Goal: Information Seeking & Learning: Learn about a topic

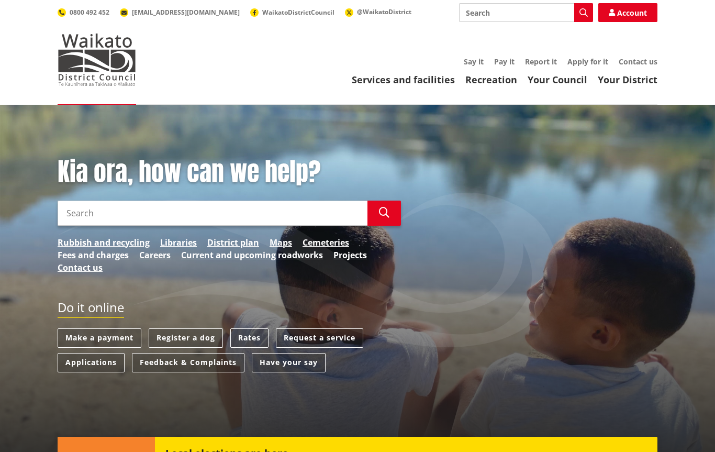
click at [524, 15] on input "Search" at bounding box center [526, 12] width 134 height 19
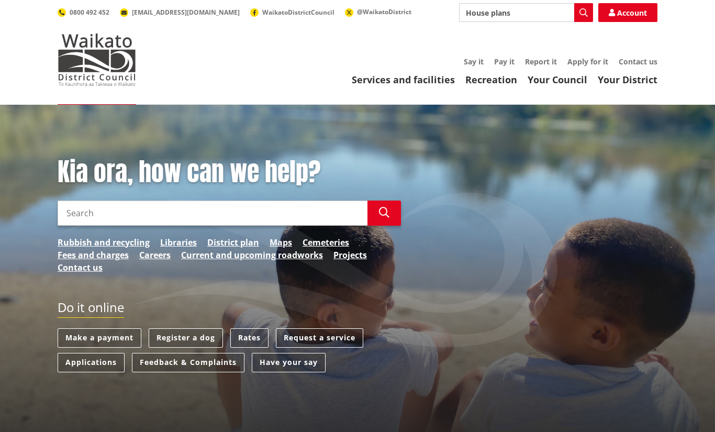
type input "House plans"
click at [583, 14] on icon "button" at bounding box center [584, 12] width 8 height 8
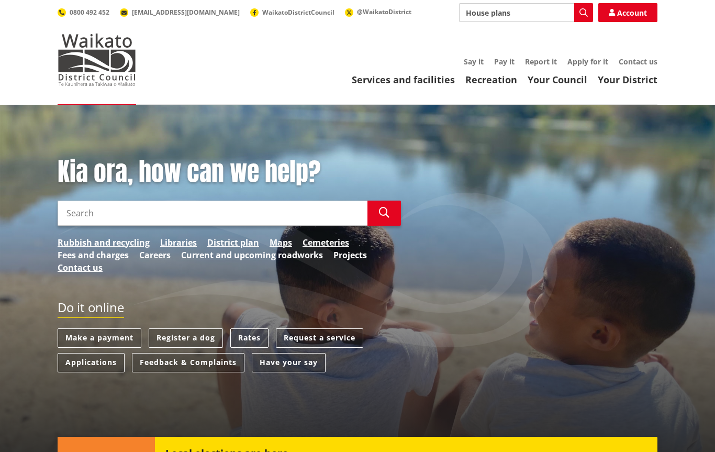
click at [262, 15] on span "WaikatoDistrictCouncil" at bounding box center [298, 12] width 72 height 9
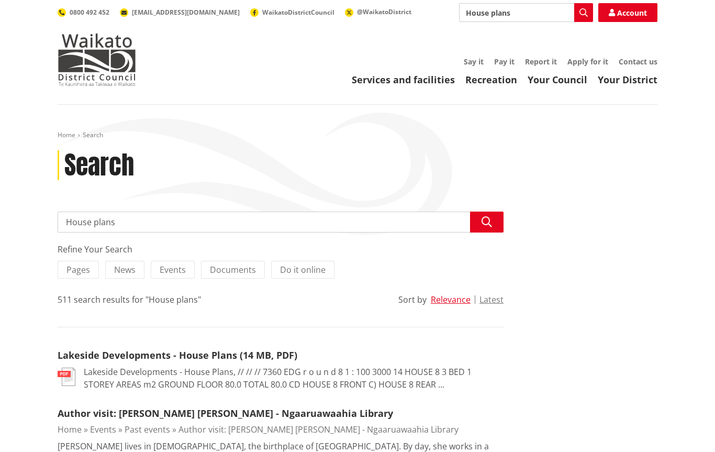
click at [121, 222] on input "House plans" at bounding box center [281, 222] width 446 height 21
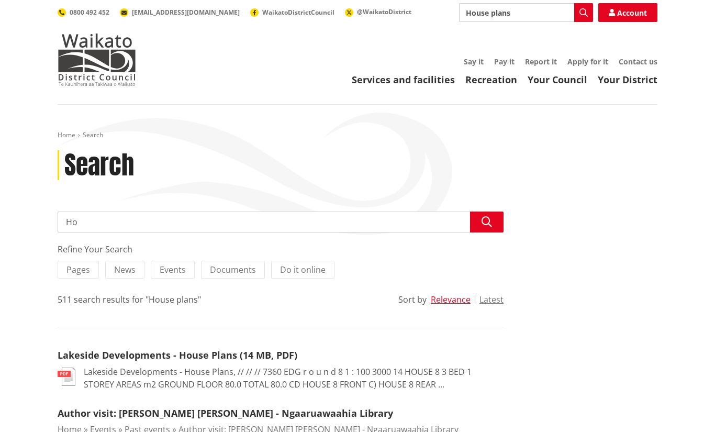
type input "H"
type input "Pauanui building"
click at [483, 225] on icon "button" at bounding box center [487, 222] width 10 height 10
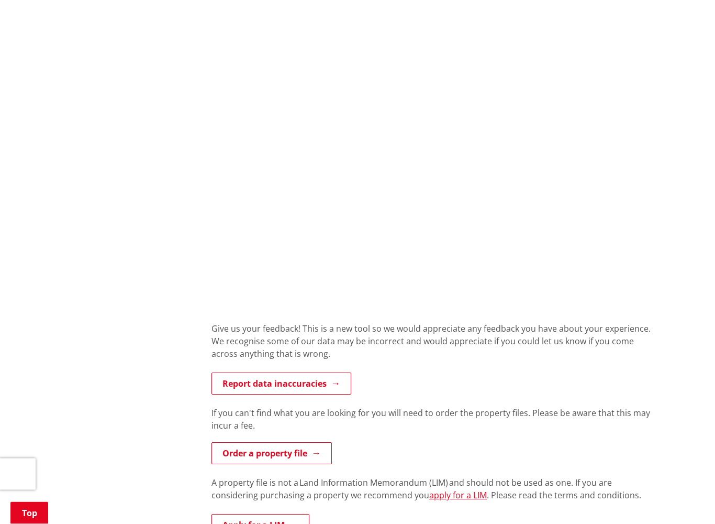
scroll to position [630, 0]
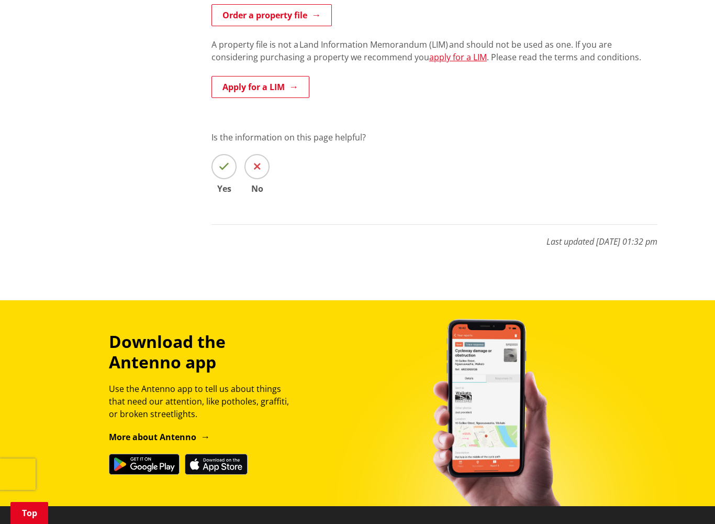
click at [237, 18] on link "Order a property file" at bounding box center [272, 15] width 120 height 22
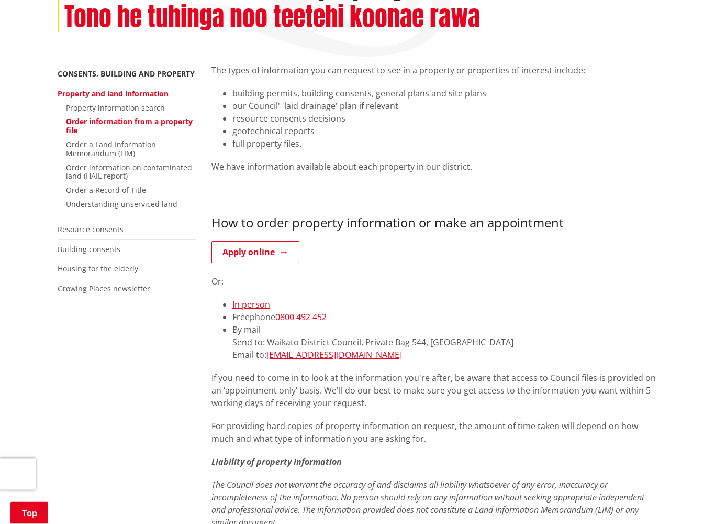
scroll to position [178, 0]
click at [227, 251] on link "Apply online" at bounding box center [256, 252] width 88 height 22
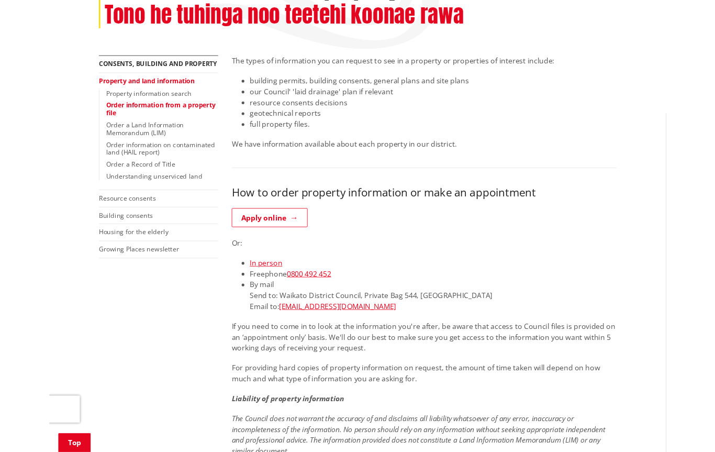
scroll to position [207, 0]
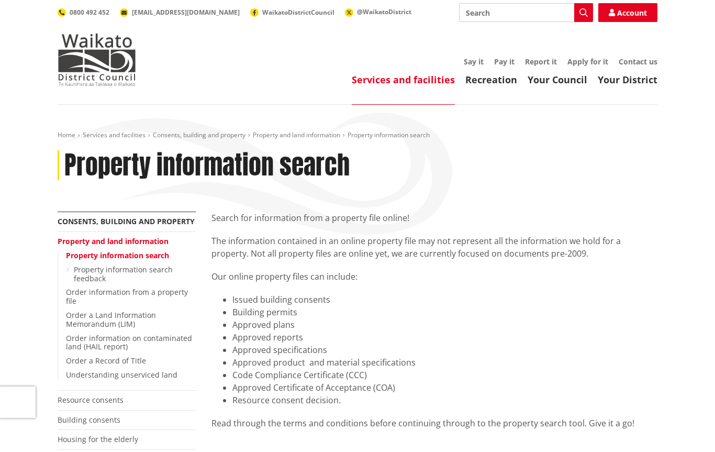
scroll to position [438, 0]
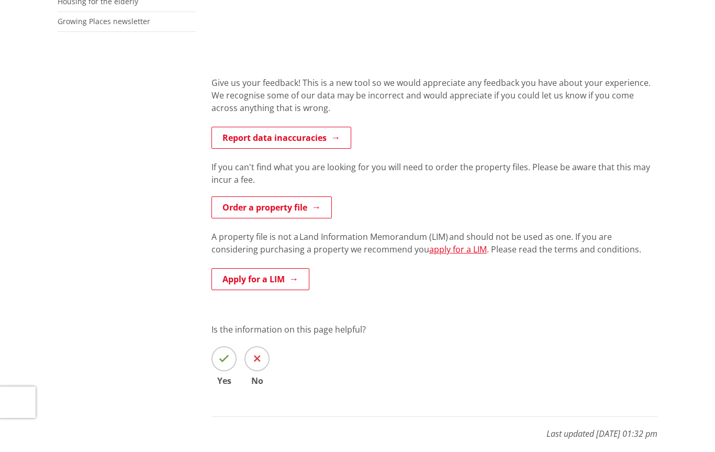
click at [229, 280] on link "Apply for a LIM" at bounding box center [261, 279] width 98 height 22
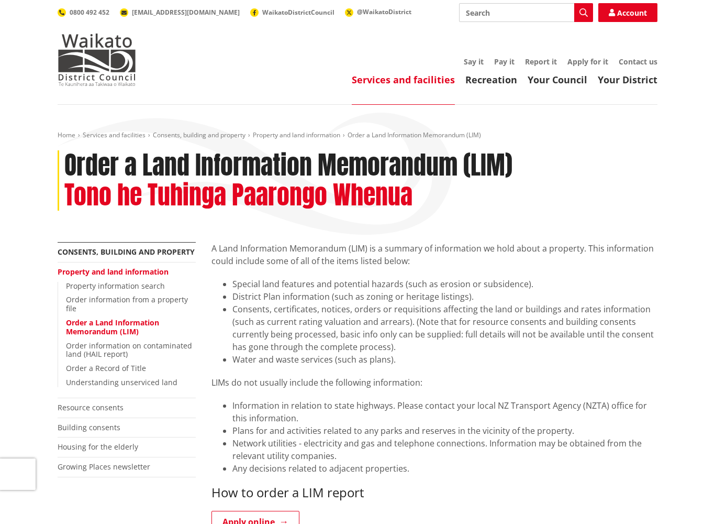
click at [635, 82] on link "Your District" at bounding box center [628, 79] width 60 height 13
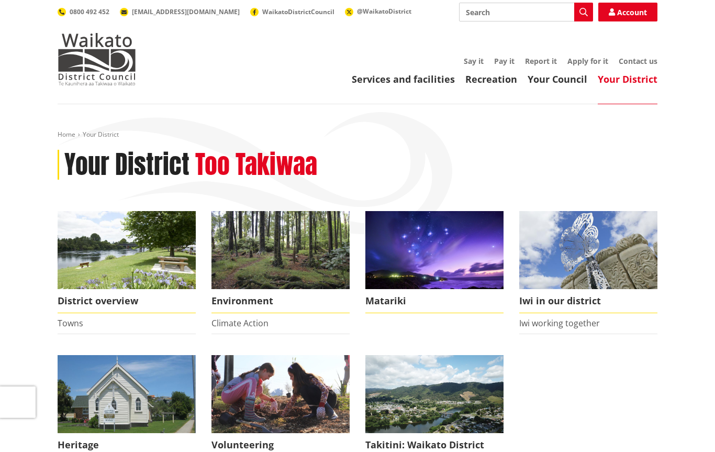
scroll to position [14, 0]
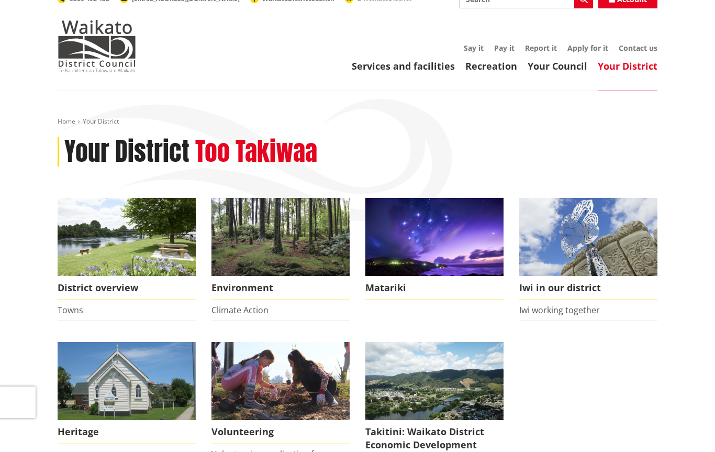
click at [417, 66] on link "Services and facilities" at bounding box center [403, 66] width 103 height 13
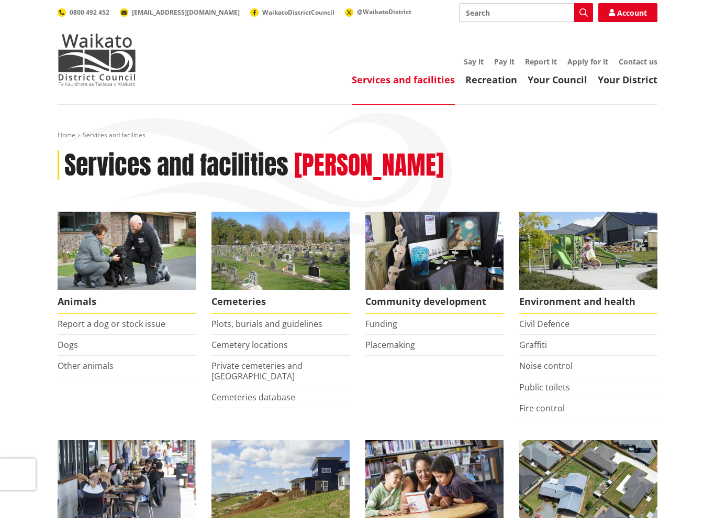
click at [496, 84] on link "Recreation" at bounding box center [492, 79] width 52 height 13
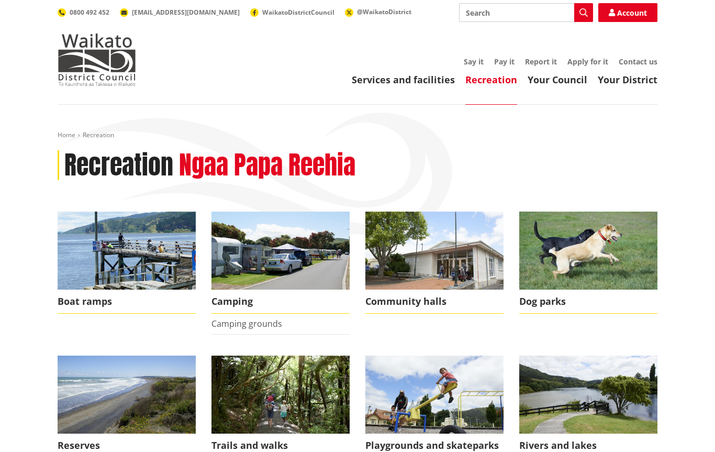
click at [557, 75] on link "Your Council" at bounding box center [558, 79] width 60 height 13
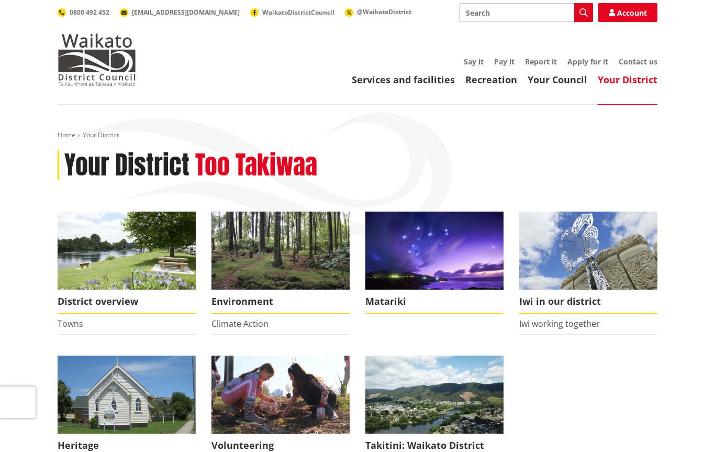
scroll to position [14, 0]
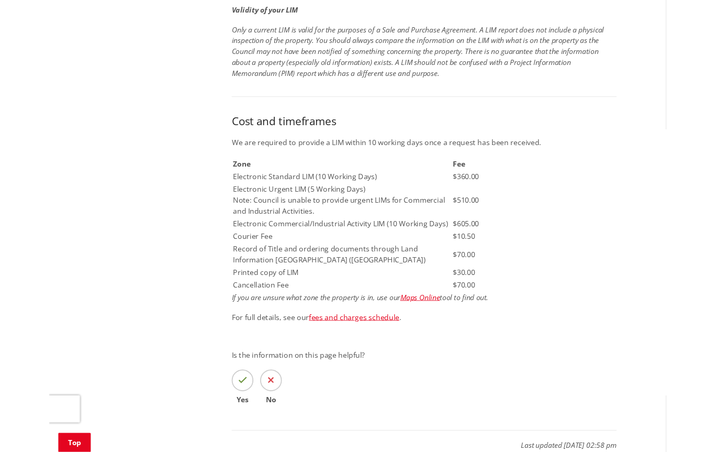
scroll to position [623, 0]
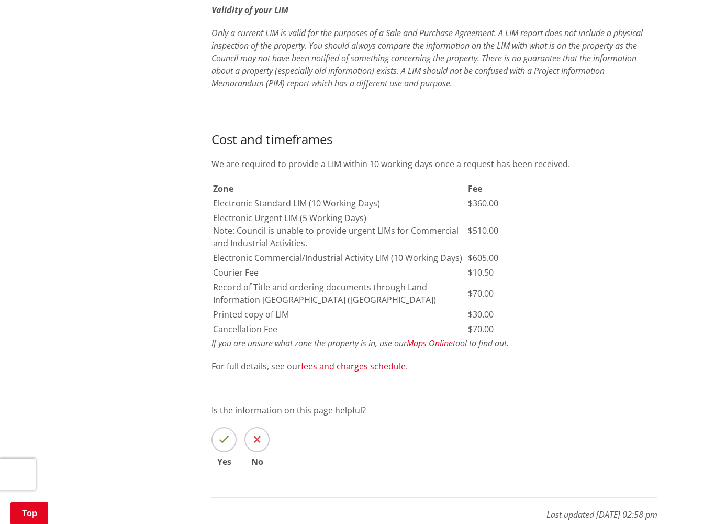
click at [440, 345] on em "Maps Online" at bounding box center [430, 343] width 46 height 12
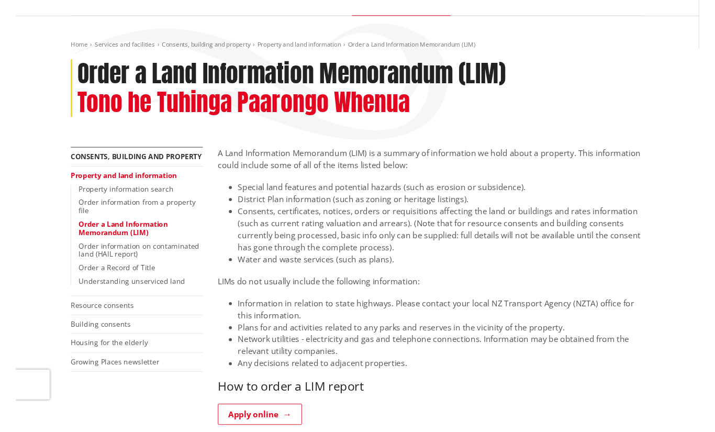
scroll to position [0, 0]
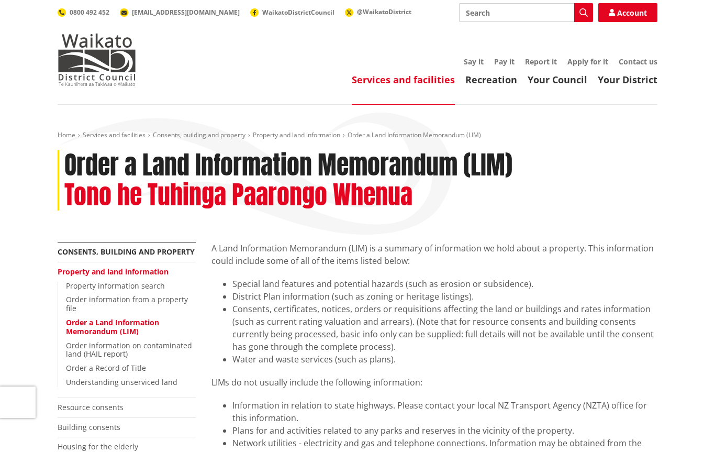
click at [527, 14] on input "Search" at bounding box center [526, 12] width 134 height 19
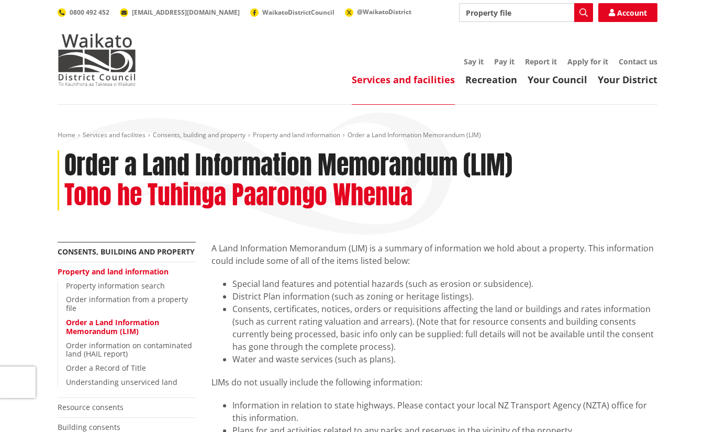
type input "Property file"
click at [586, 15] on icon "button" at bounding box center [584, 12] width 8 height 8
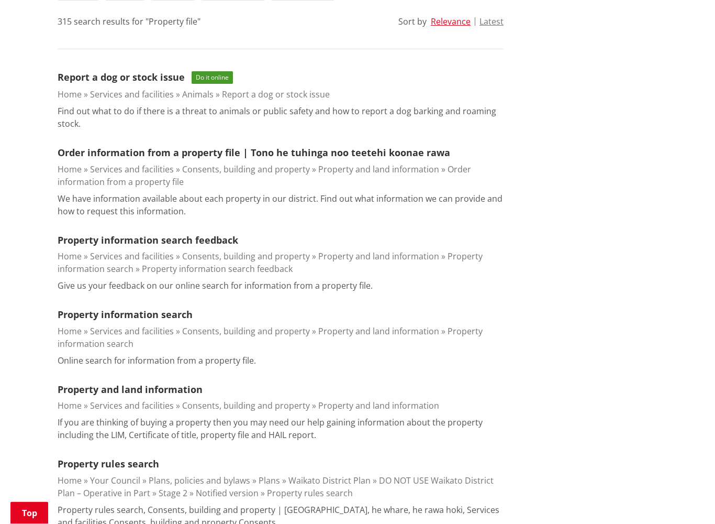
scroll to position [278, 0]
click at [65, 316] on link "Property information search" at bounding box center [125, 314] width 135 height 13
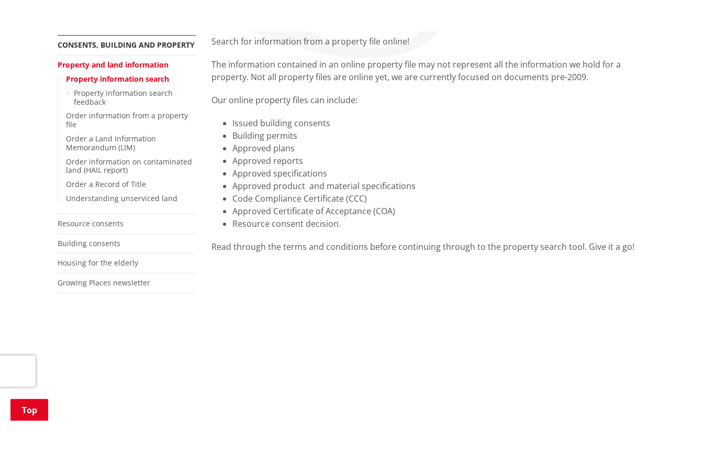
scroll to position [208, 0]
